Goal: Task Accomplishment & Management: Manage account settings

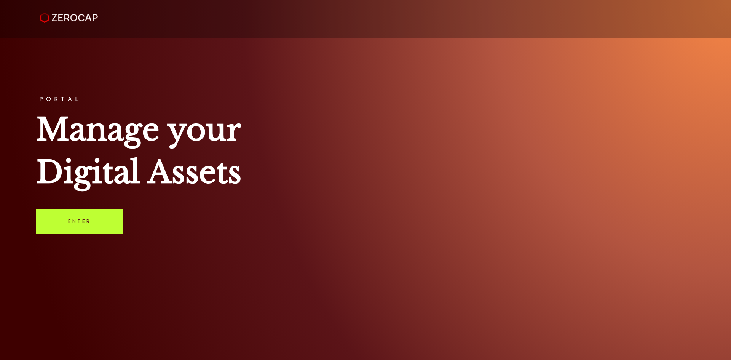
click at [65, 223] on link "Enter" at bounding box center [79, 221] width 87 height 25
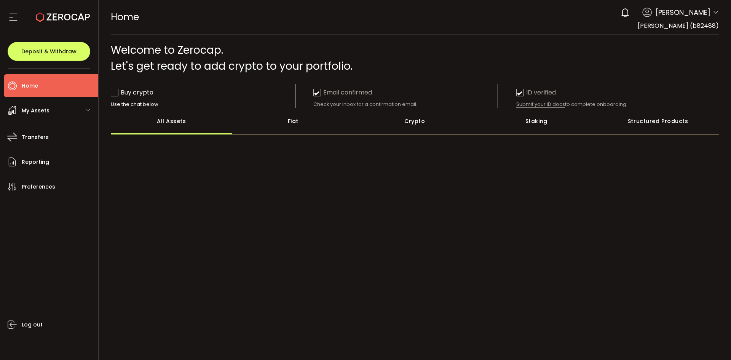
click at [67, 110] on div "My Assets" at bounding box center [51, 110] width 94 height 23
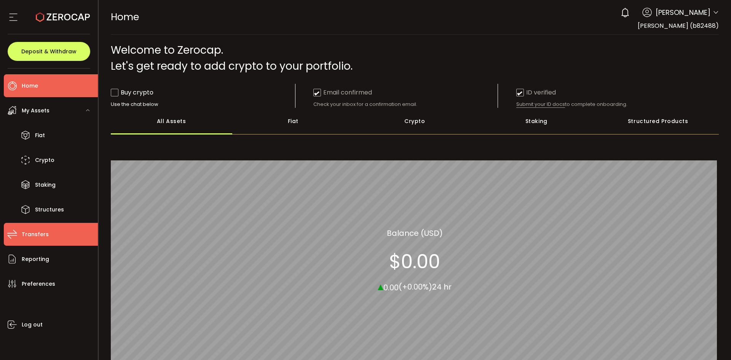
click at [53, 228] on li "Transfers" at bounding box center [51, 234] width 94 height 23
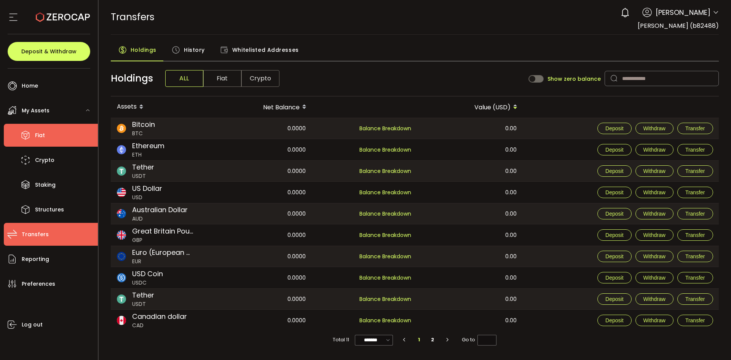
click at [49, 132] on li "Fiat" at bounding box center [51, 135] width 94 height 23
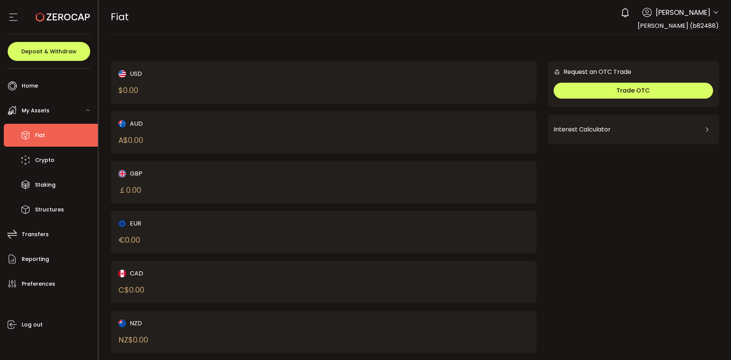
drag, startPoint x: 128, startPoint y: 131, endPoint x: 132, endPoint y: 132, distance: 5.1
click at [128, 132] on div "AUD A$ 0.00" at bounding box center [210, 132] width 185 height 27
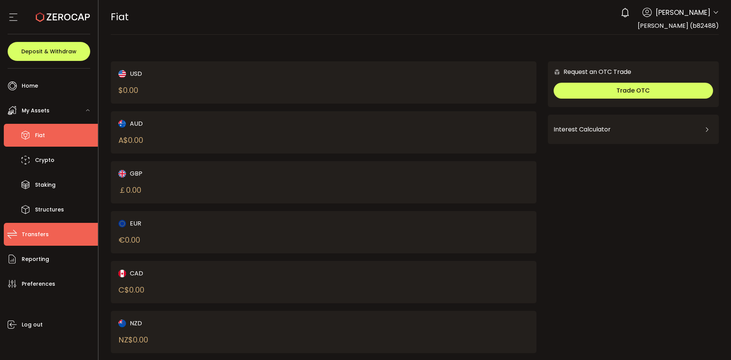
click at [48, 232] on li "Transfers" at bounding box center [51, 234] width 94 height 23
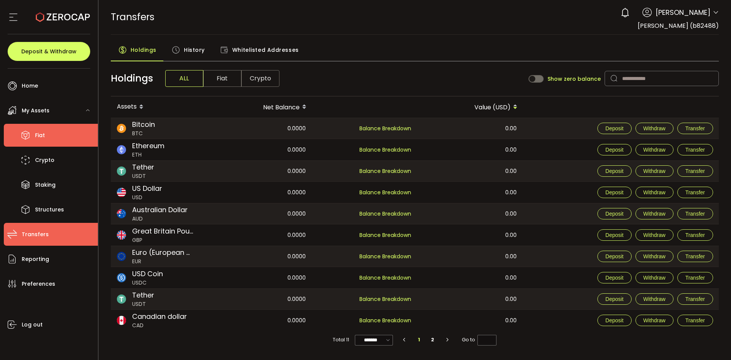
click at [48, 135] on li "Fiat" at bounding box center [51, 135] width 94 height 23
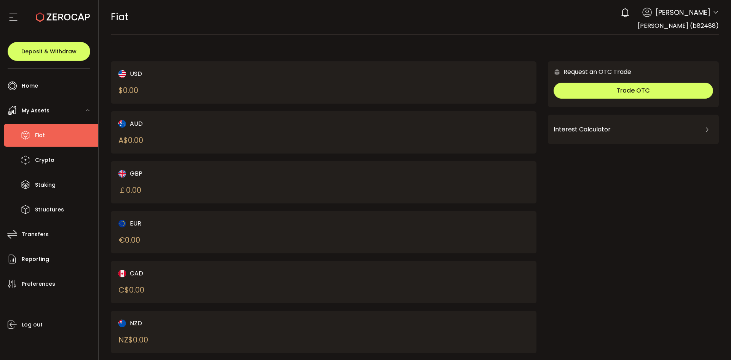
click at [113, 131] on div "AUD A$ 0.00" at bounding box center [324, 132] width 426 height 42
click at [60, 50] on span "Deposit & Withdraw" at bounding box center [48, 51] width 55 height 5
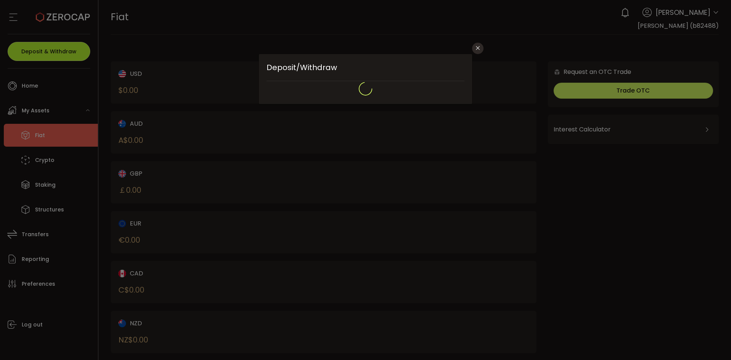
type input "**********"
type input "*******"
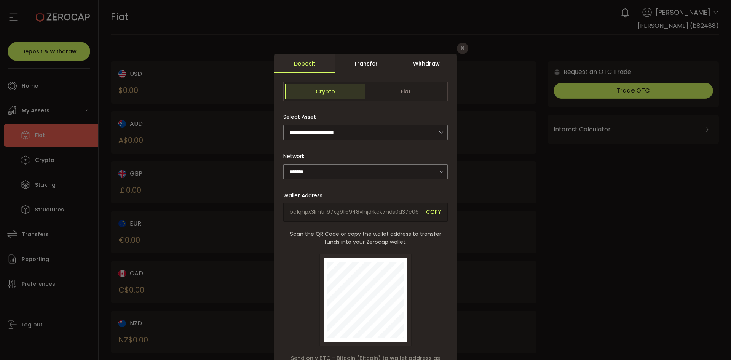
click at [422, 60] on div "Withdraw" at bounding box center [426, 63] width 61 height 19
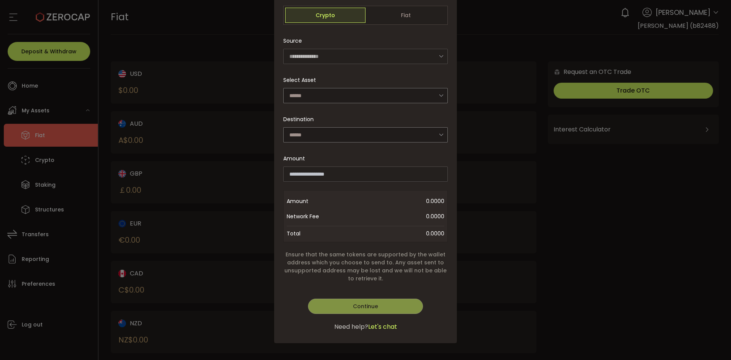
scroll to position [38, 0]
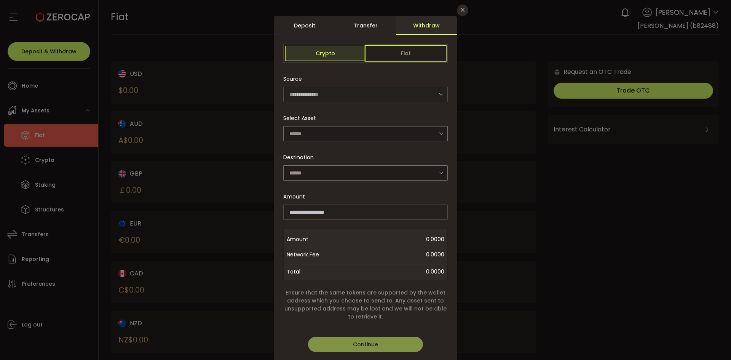
click at [392, 55] on span "Fiat" at bounding box center [405, 53] width 80 height 15
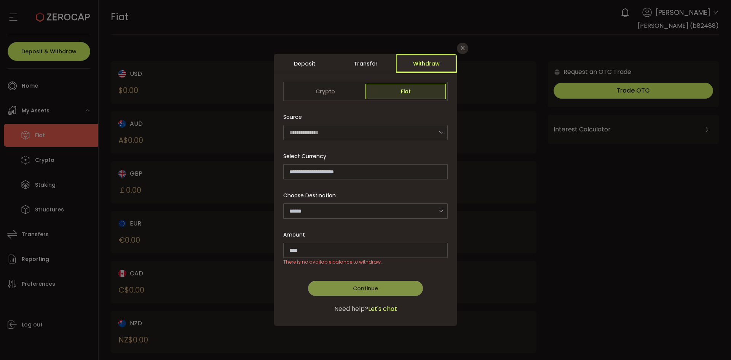
click at [413, 66] on div "Withdraw" at bounding box center [426, 63] width 61 height 19
click at [359, 62] on div "Transfer" at bounding box center [365, 63] width 61 height 19
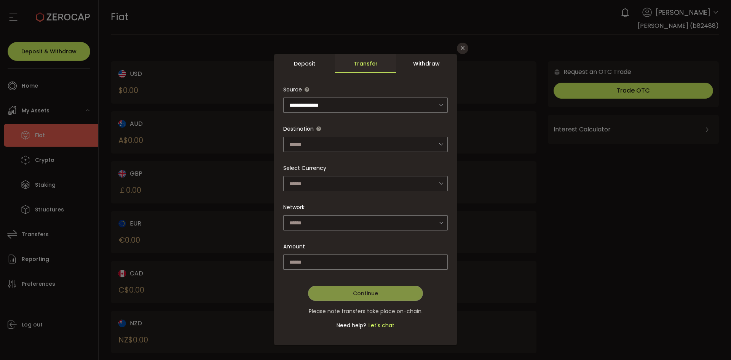
click at [319, 66] on div "Deposit" at bounding box center [304, 63] width 61 height 19
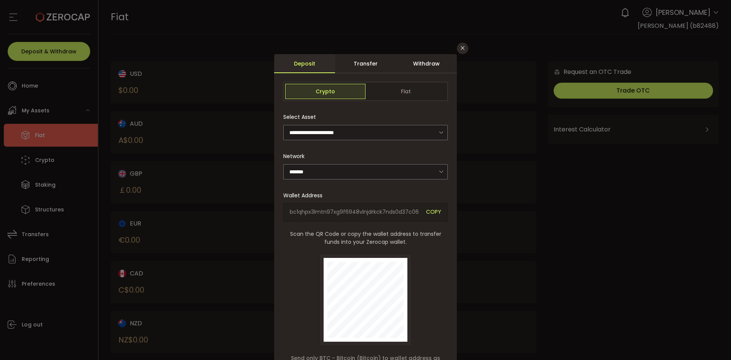
click at [355, 69] on div "Transfer" at bounding box center [365, 63] width 61 height 19
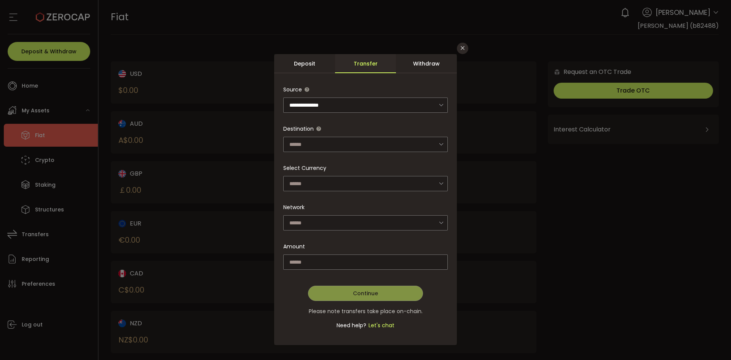
click at [416, 57] on div "Withdraw" at bounding box center [426, 63] width 61 height 19
